Goal: Find specific page/section: Find specific page/section

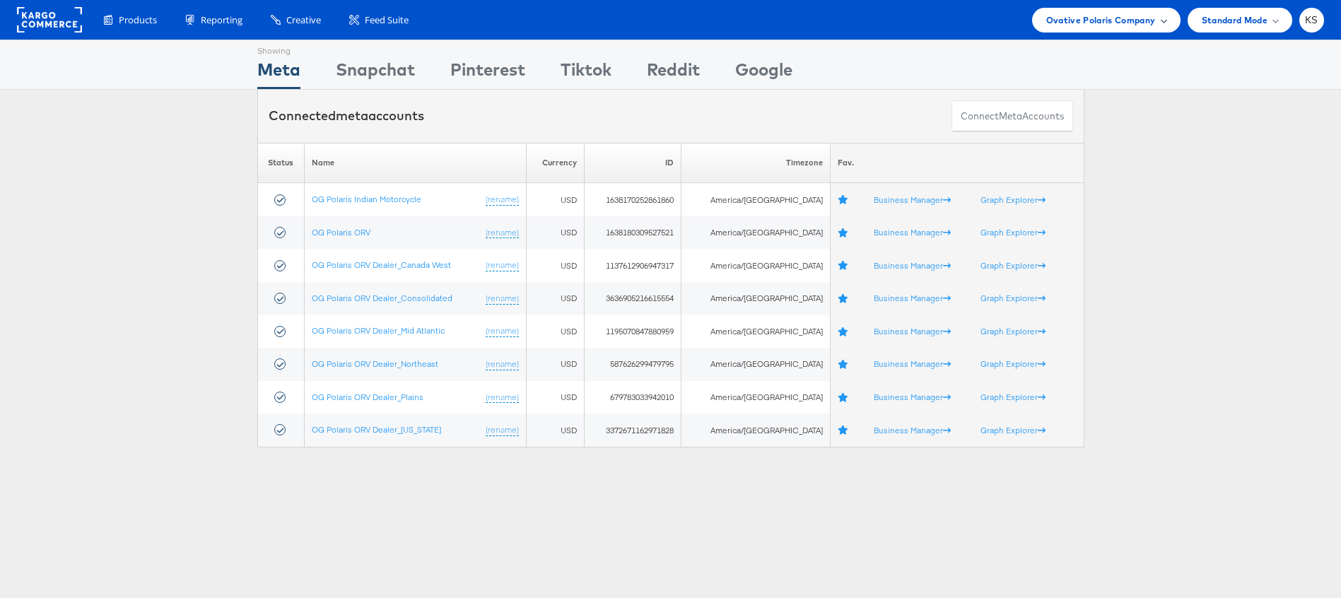
click at [1135, 24] on span "Ovative Polaris Company" at bounding box center [1101, 20] width 110 height 15
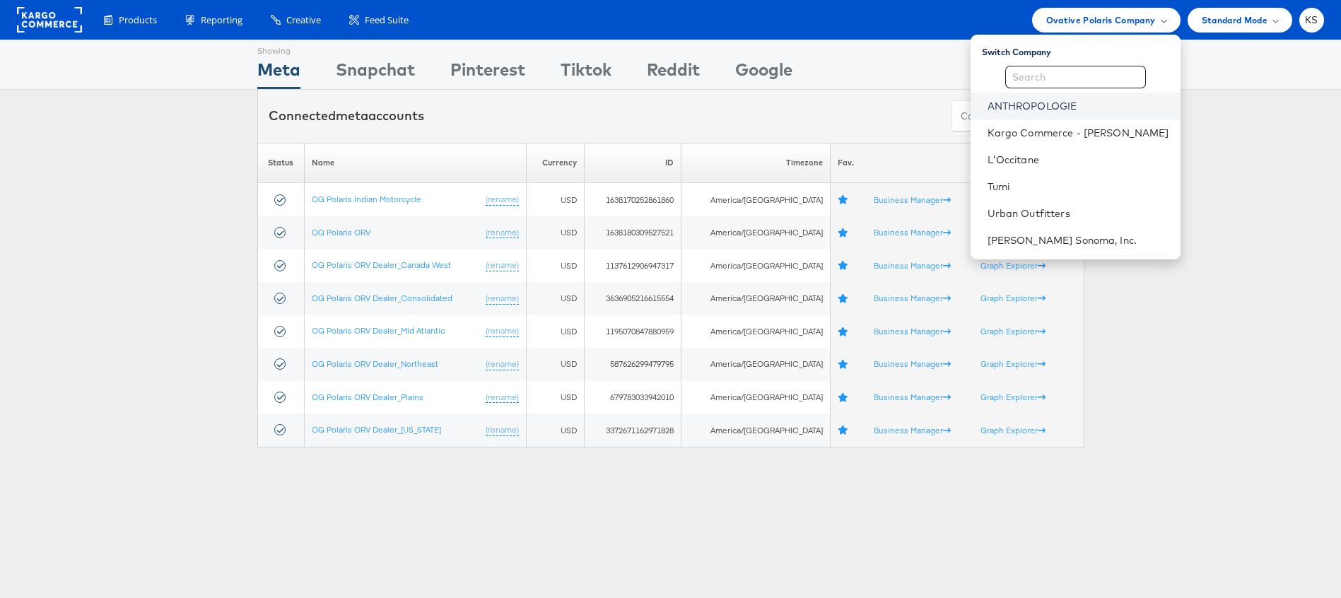
click at [1058, 104] on link "ANTHROPOLOGIE" at bounding box center [1079, 106] width 182 height 14
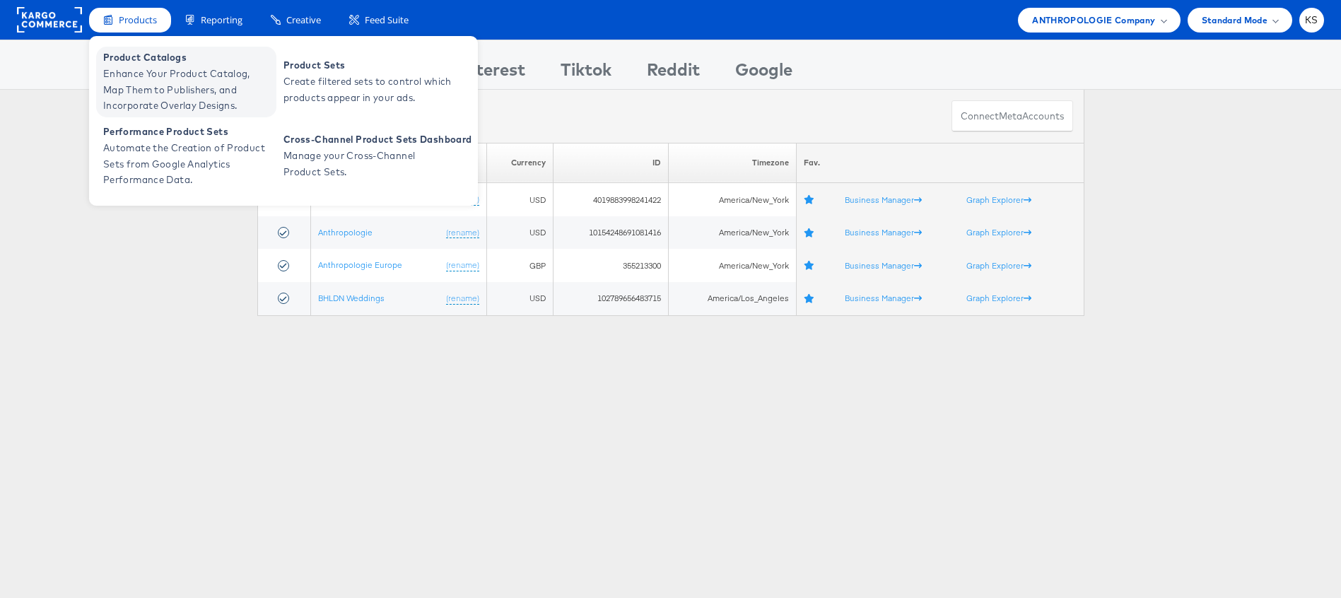
click at [138, 62] on span "Product Catalogs" at bounding box center [188, 57] width 170 height 16
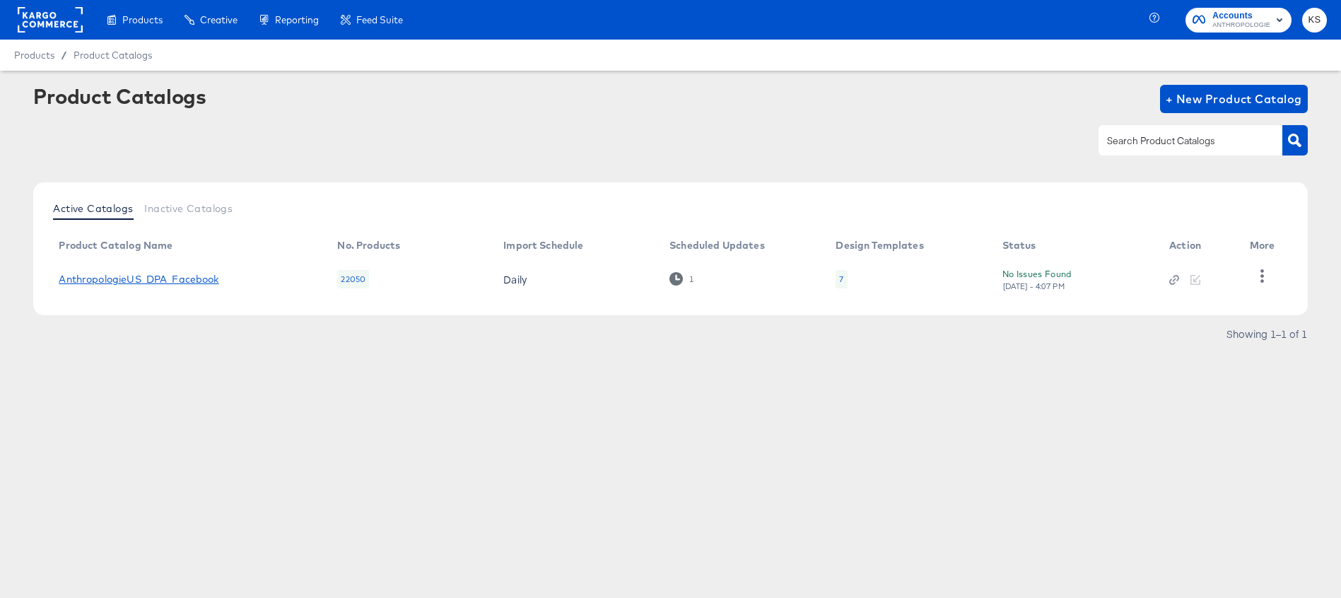
click at [148, 283] on link "AnthropologieUS_DPA_Facebook" at bounding box center [139, 279] width 160 height 11
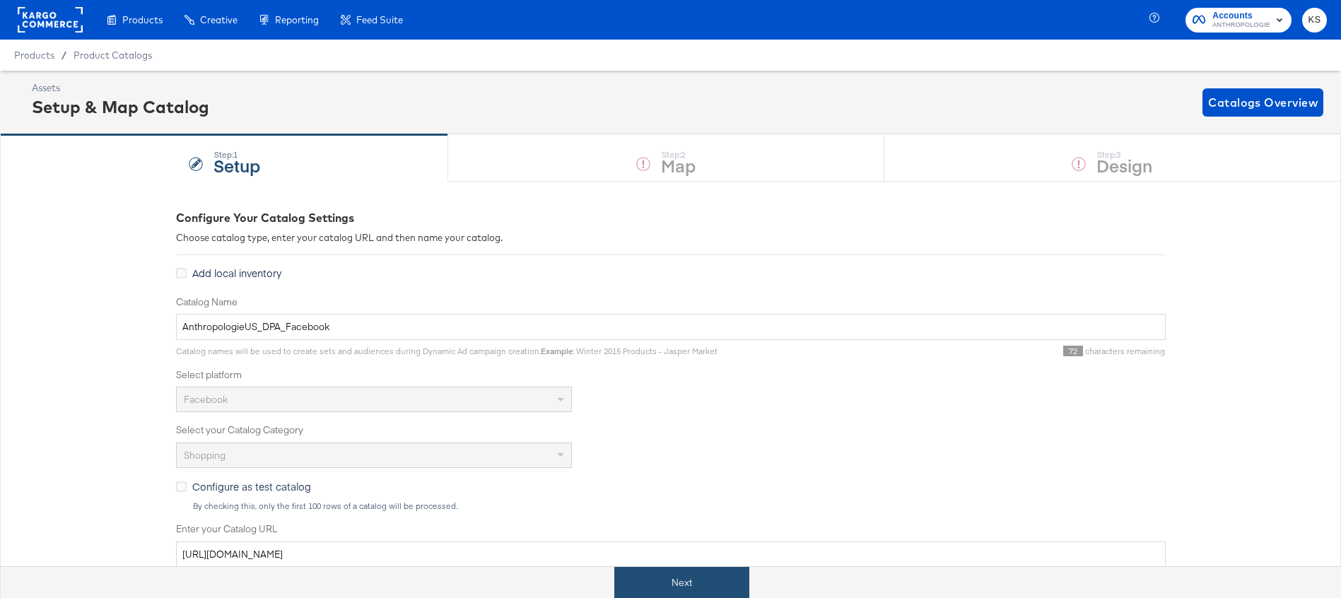
click at [663, 580] on button "Next" at bounding box center [681, 583] width 135 height 32
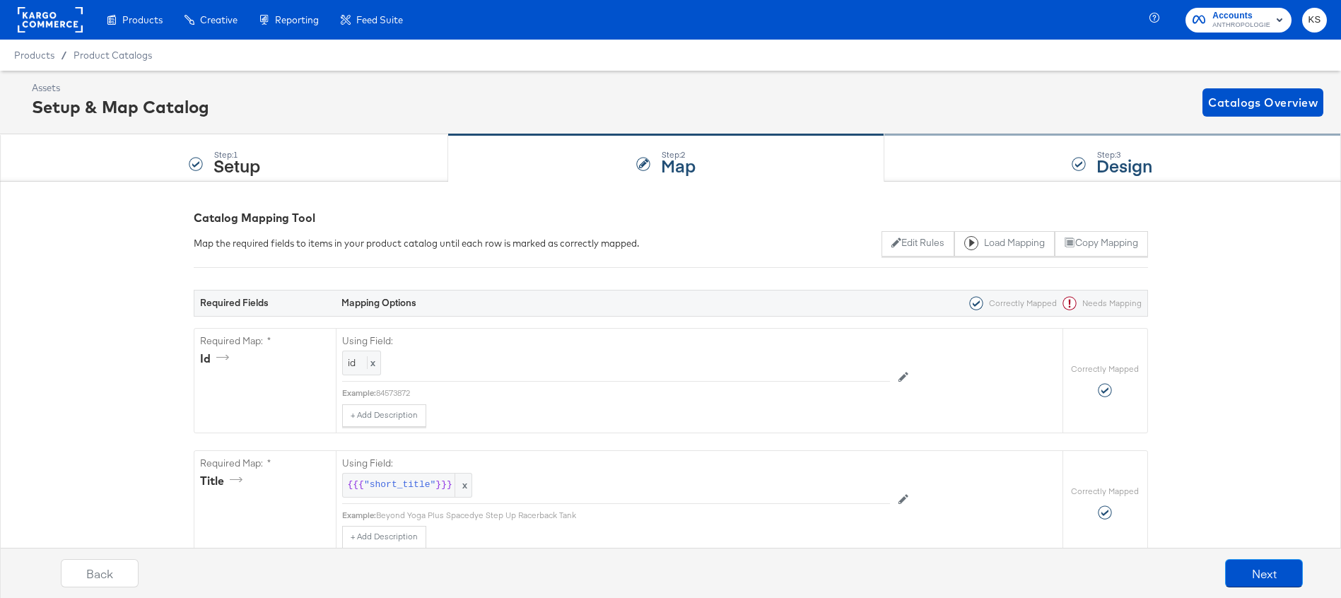
click at [1014, 151] on div "Step: 3 Design" at bounding box center [1113, 158] width 457 height 47
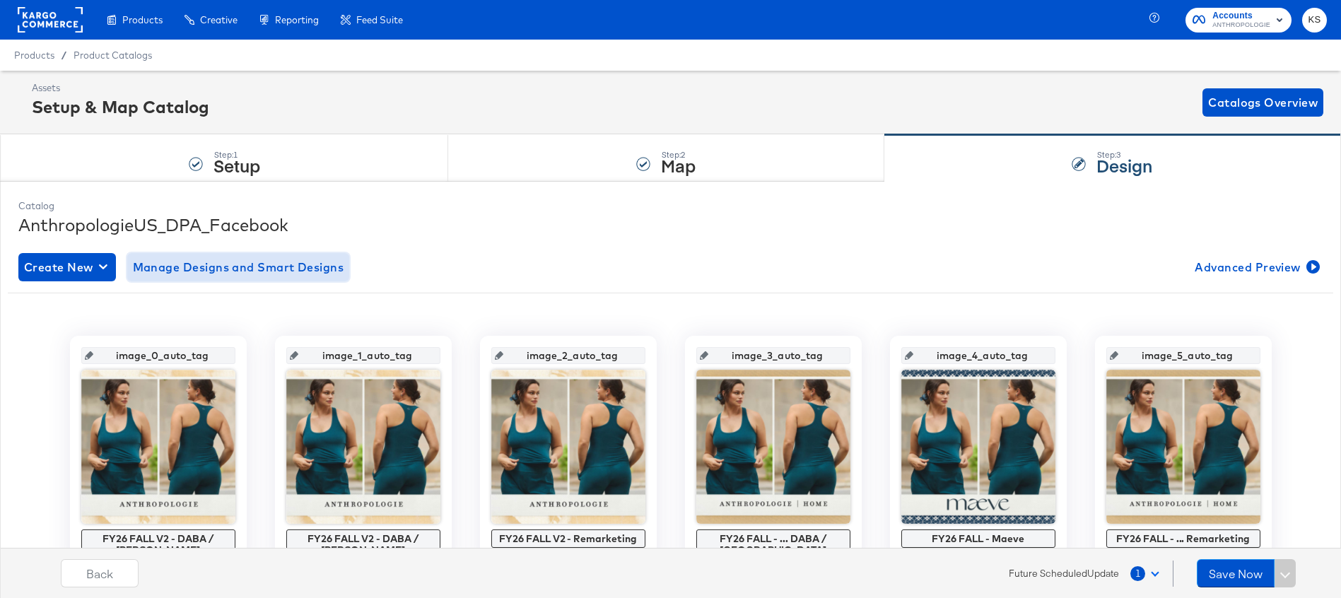
click at [267, 264] on span "Manage Designs and Smart Designs" at bounding box center [238, 267] width 211 height 20
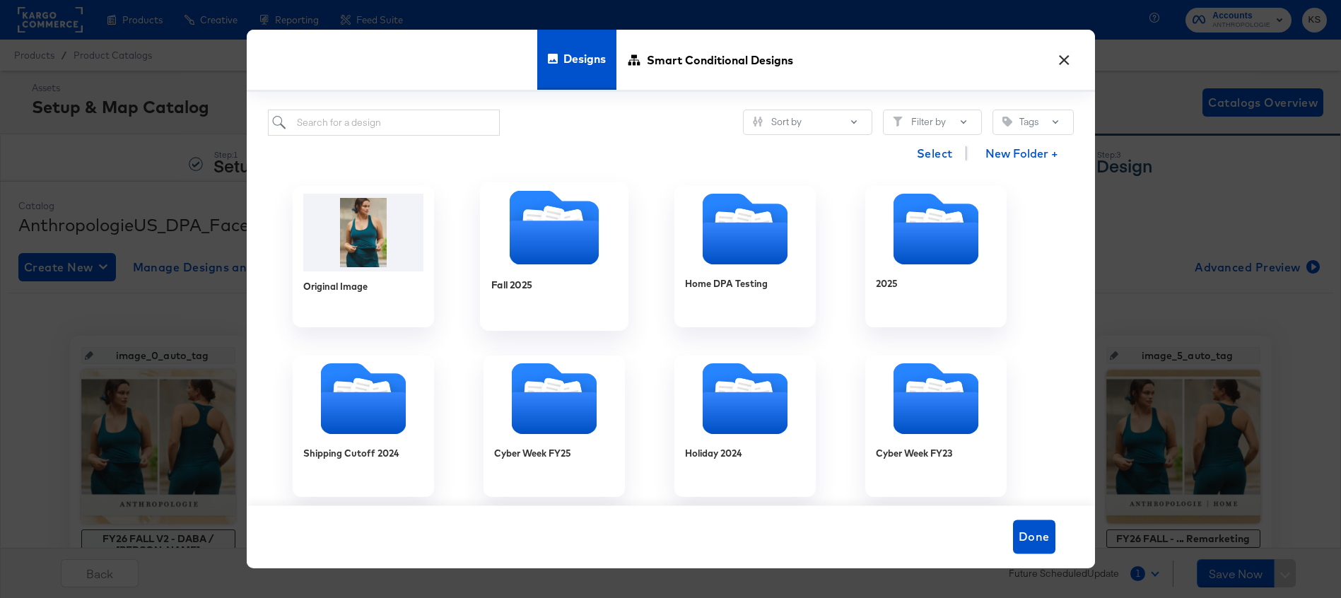
click at [565, 264] on div at bounding box center [554, 229] width 148 height 78
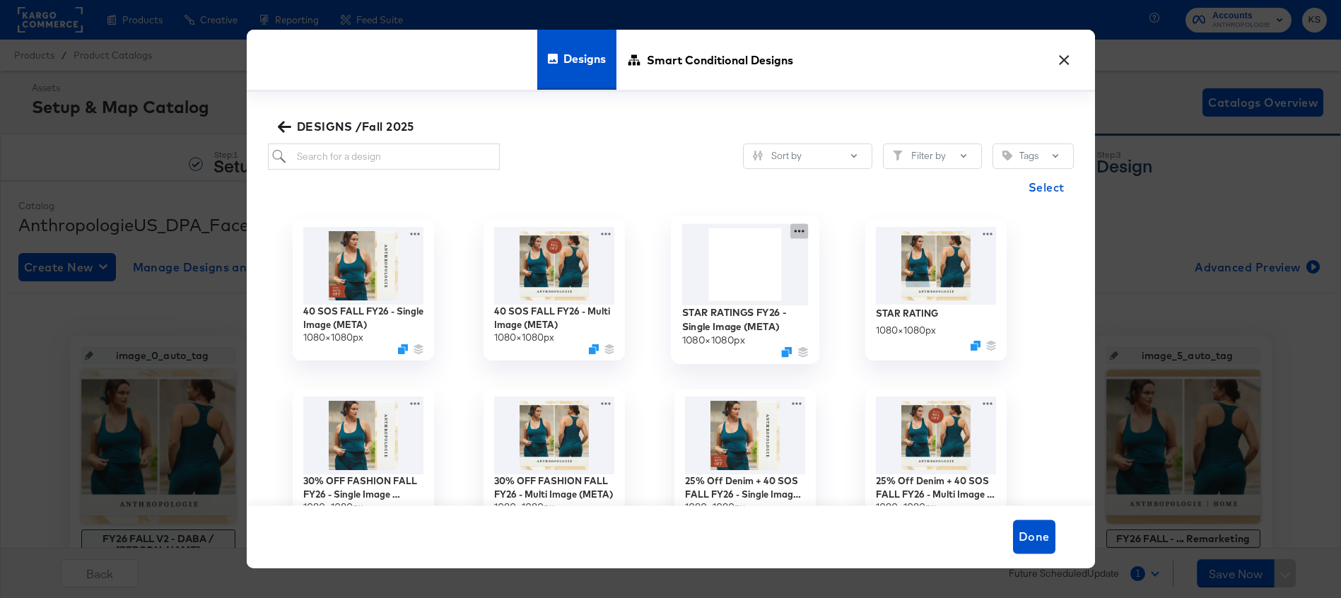
click at [800, 228] on icon at bounding box center [799, 230] width 18 height 15
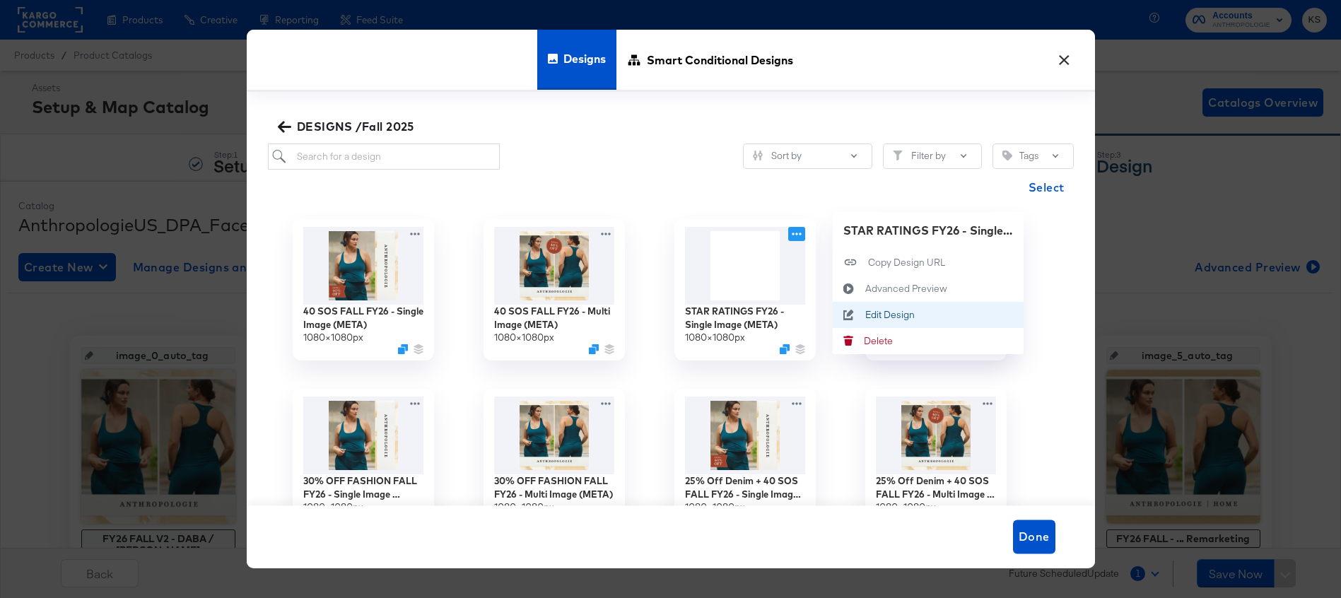
click at [863, 310] on icon at bounding box center [849, 314] width 33 height 11
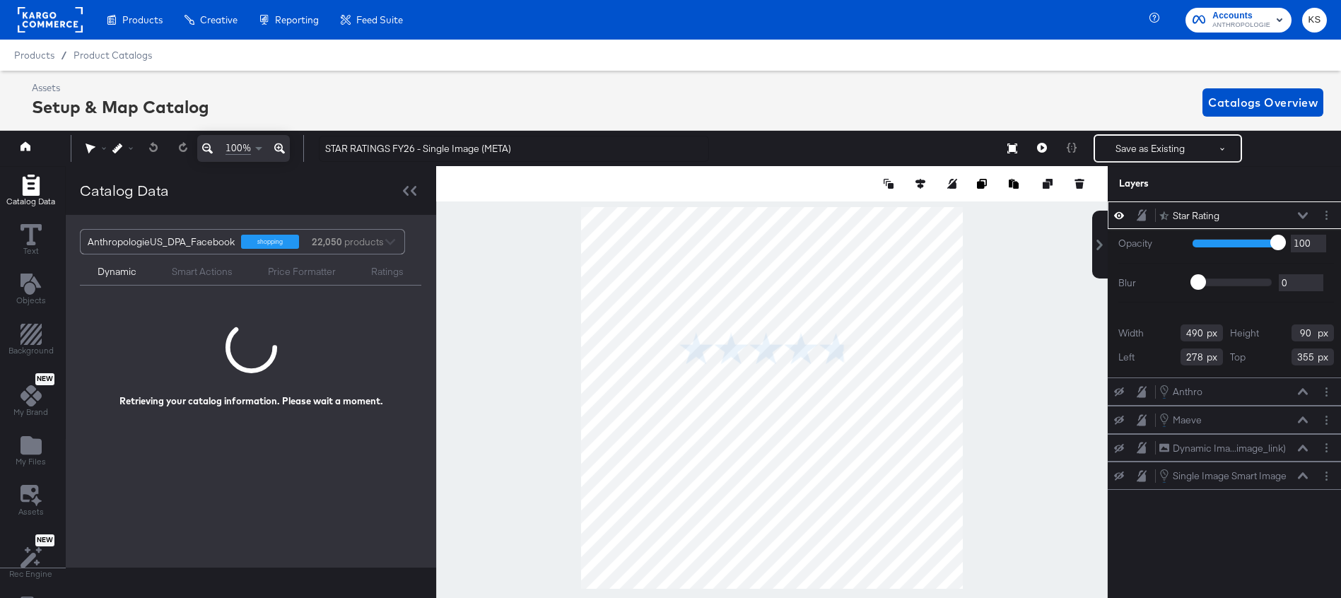
scroll to position [0, 4]
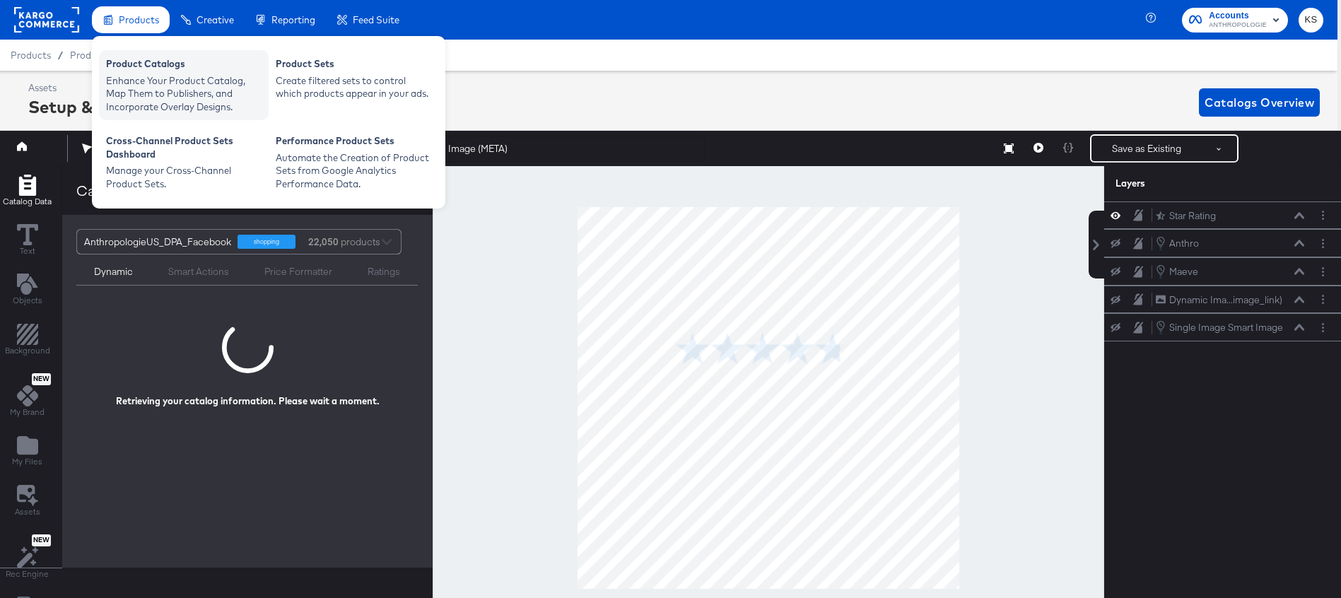
click at [156, 68] on div "Product Catalogs" at bounding box center [184, 65] width 156 height 17
